Goal: Check status: Check status

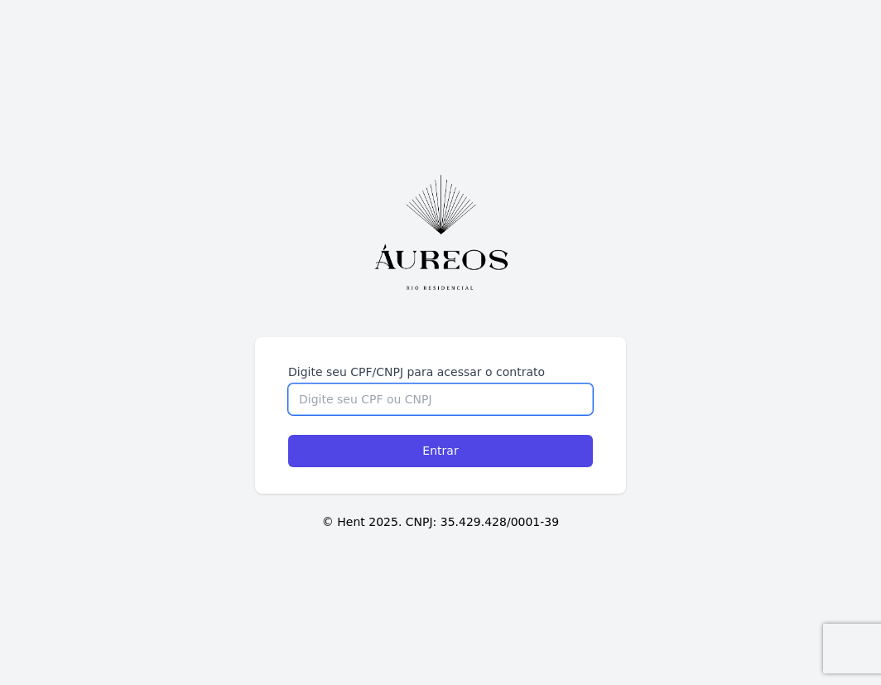
click at [403, 397] on input "Digite seu CPF/CNPJ para acessar o contrato" at bounding box center [440, 398] width 305 height 31
type input "10486626750"
click at [288, 435] on input "Entrar" at bounding box center [440, 451] width 305 height 32
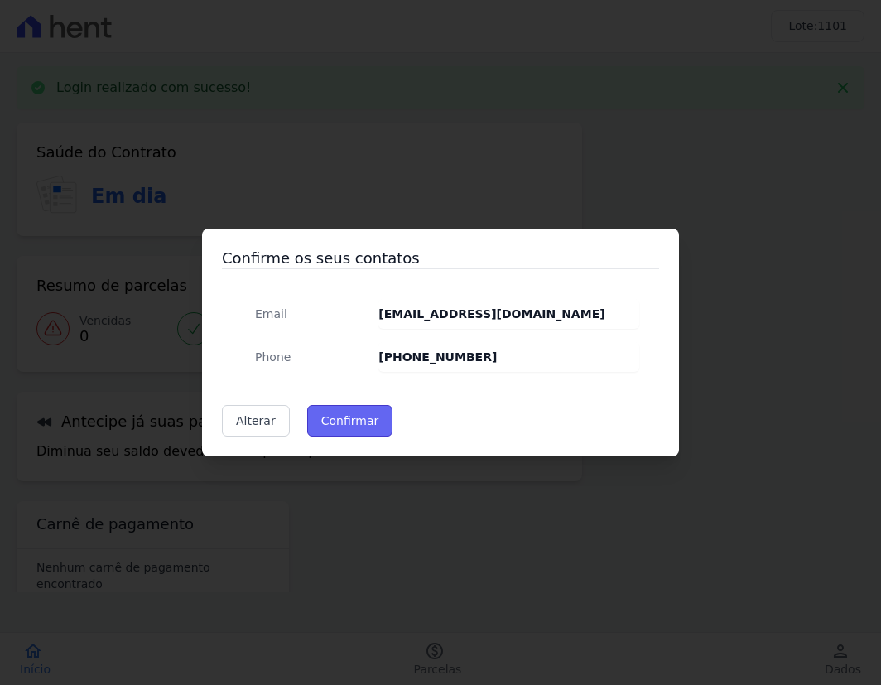
click at [328, 419] on button "Confirmar" at bounding box center [350, 420] width 86 height 31
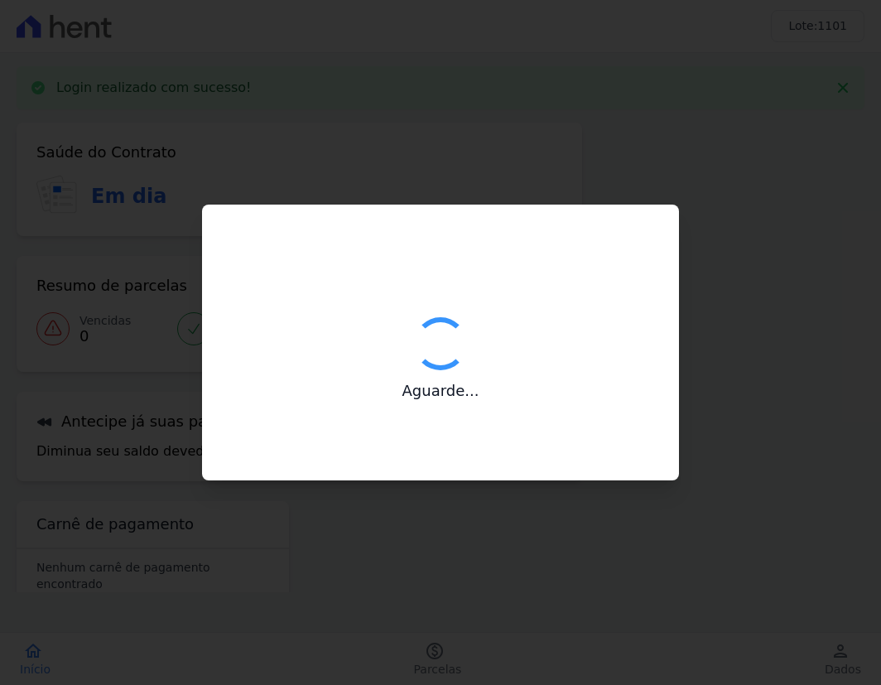
type input "Contatos confirmados com sucesso."
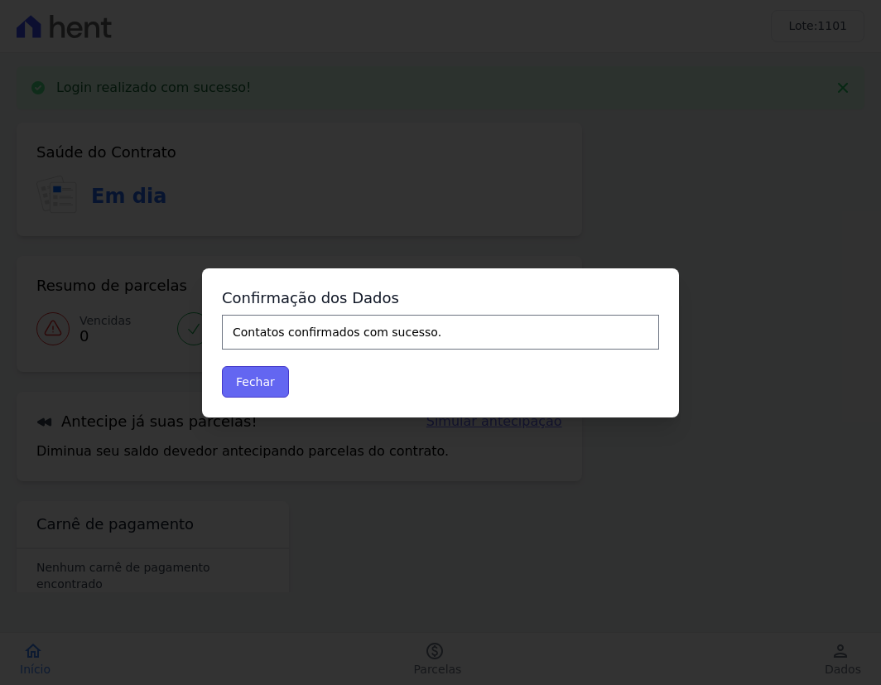
click at [254, 385] on button "Fechar" at bounding box center [255, 381] width 67 height 31
